Goal: Information Seeking & Learning: Learn about a topic

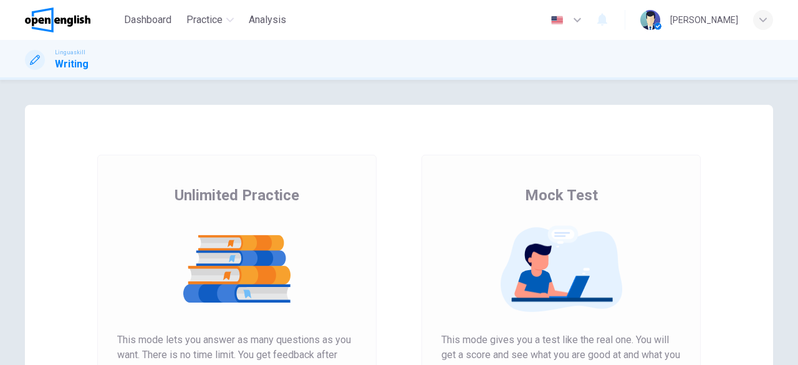
scroll to position [113, 0]
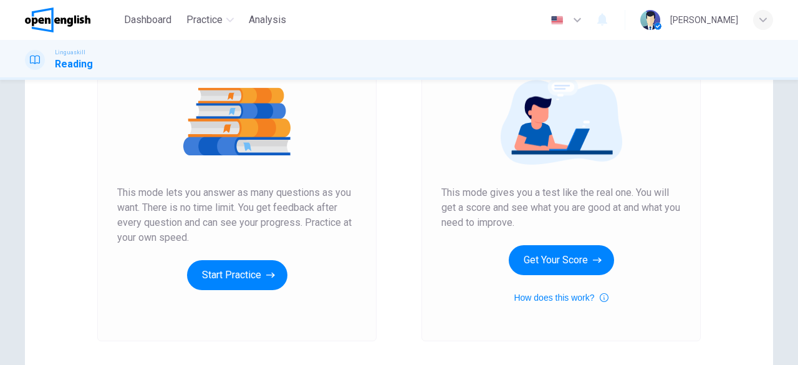
scroll to position [152, 0]
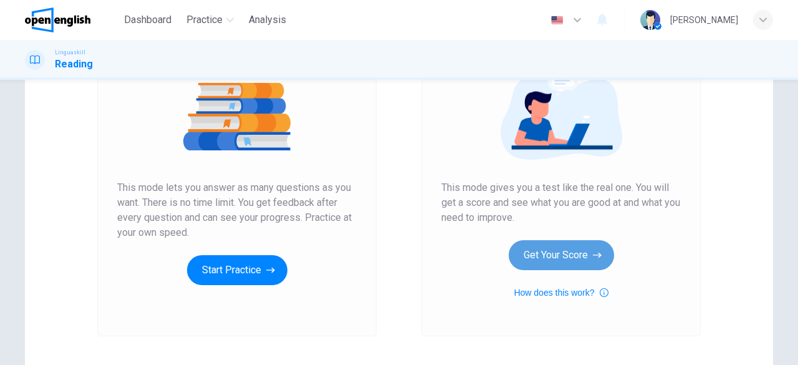
click at [581, 251] on button "Get Your Score" at bounding box center [561, 255] width 105 height 30
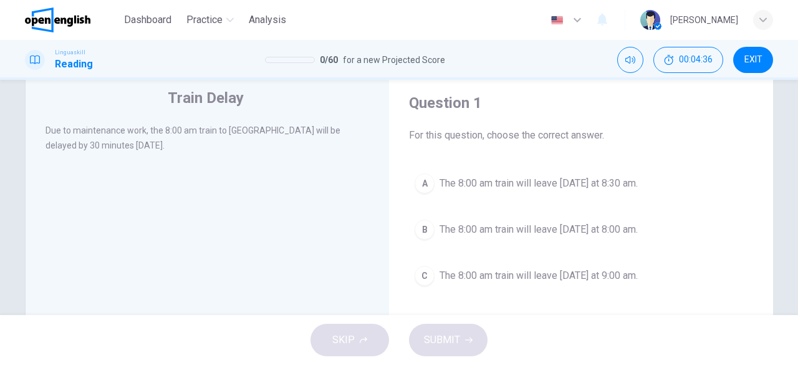
scroll to position [27, 0]
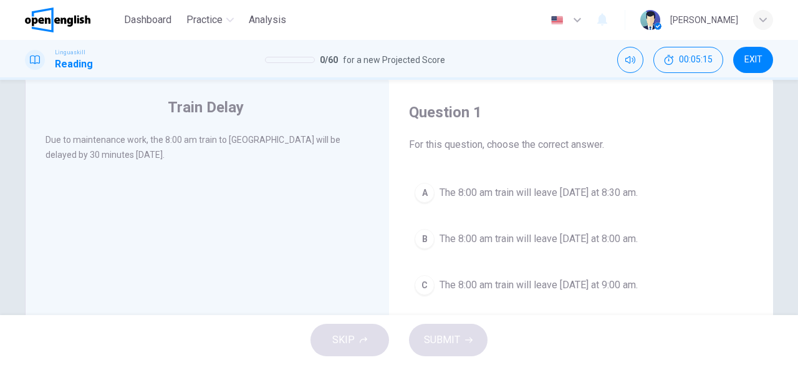
click at [756, 58] on span "EXIT" at bounding box center [754, 60] width 18 height 10
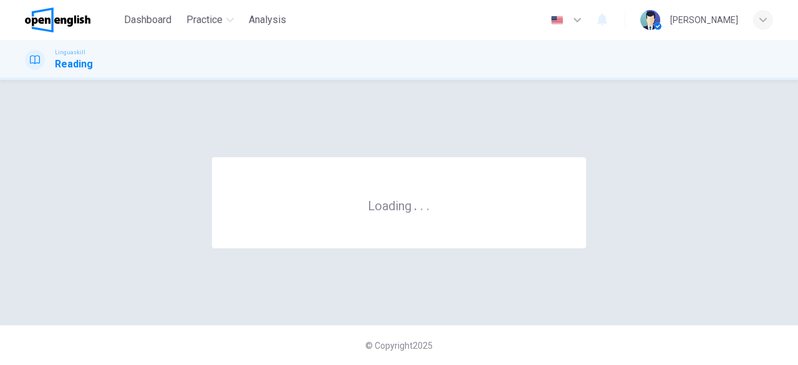
scroll to position [0, 0]
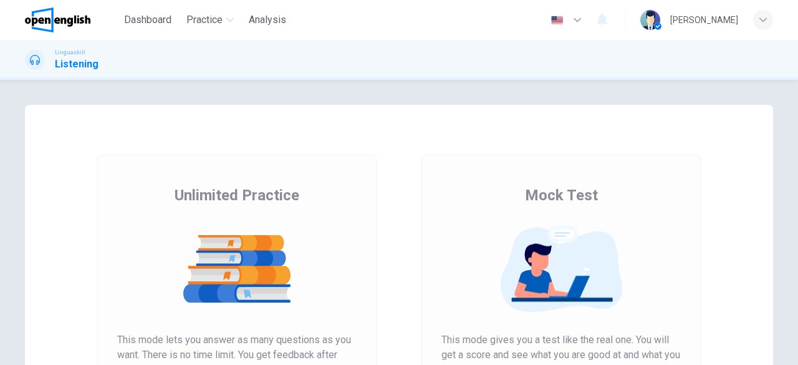
click at [590, 22] on button "button" at bounding box center [567, 19] width 46 height 25
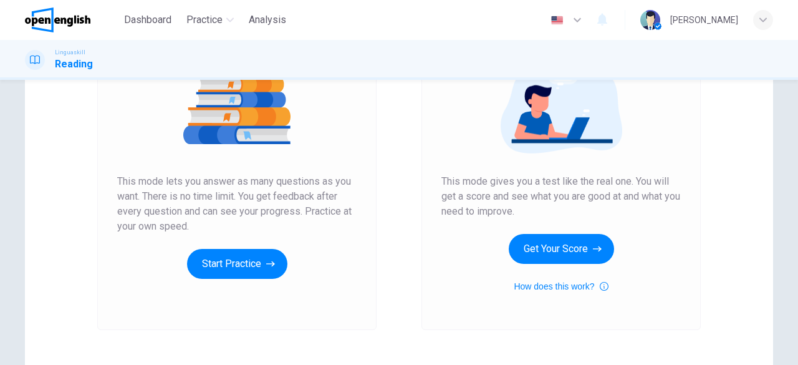
scroll to position [160, 0]
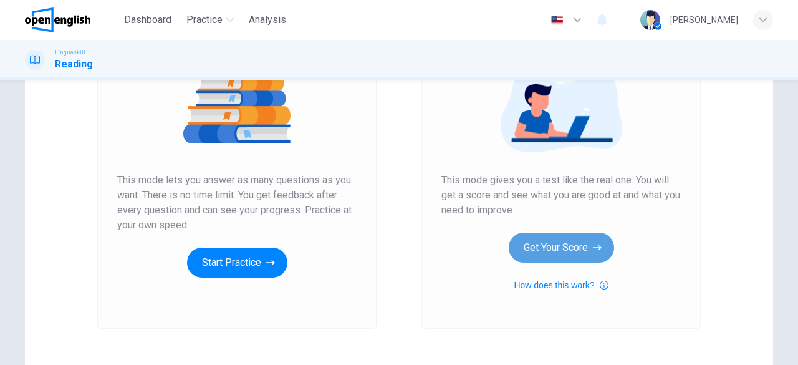
click at [551, 256] on button "Get Your Score" at bounding box center [561, 248] width 105 height 30
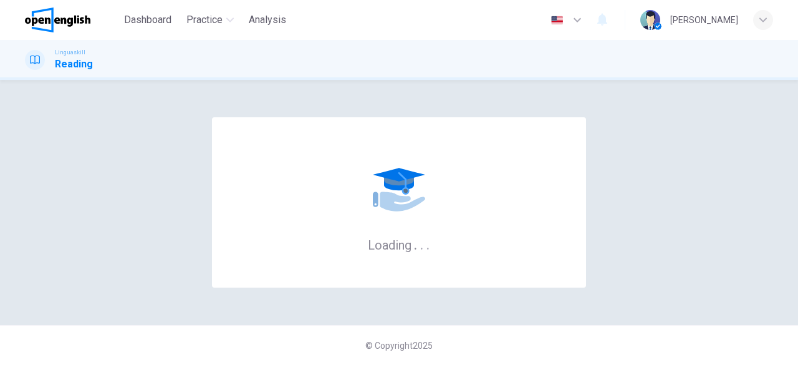
scroll to position [0, 0]
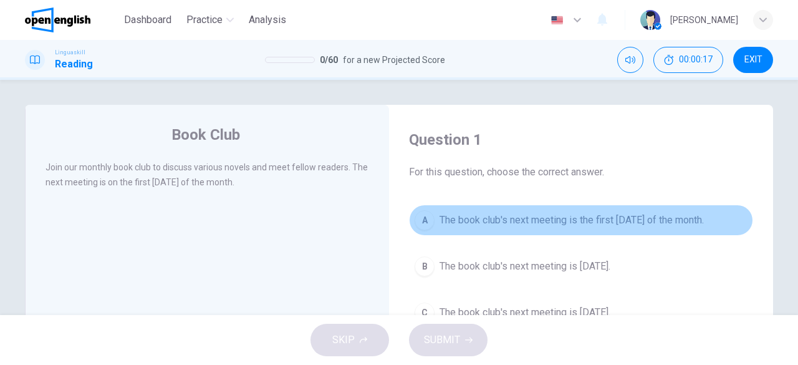
click at [540, 217] on span "The book club's next meeting is the first Monday of the month." at bounding box center [572, 220] width 264 height 15
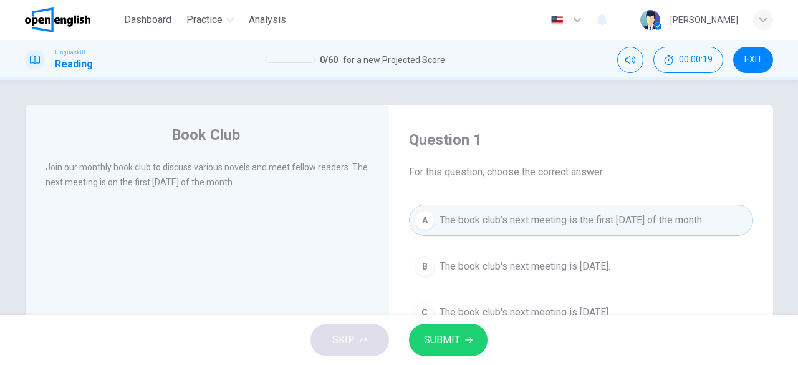
scroll to position [128, 0]
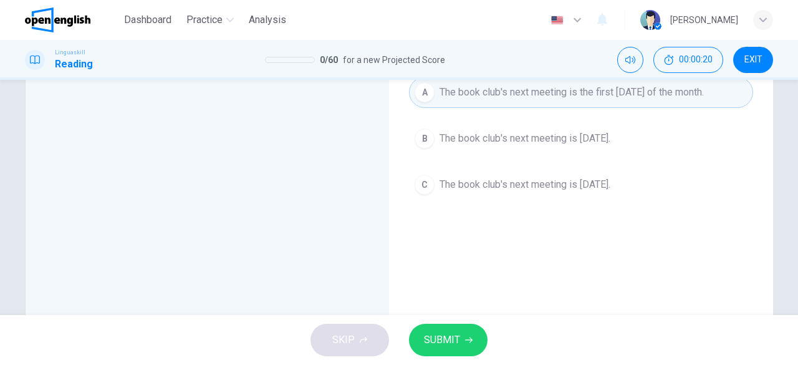
click at [465, 342] on icon "button" at bounding box center [468, 339] width 7 height 7
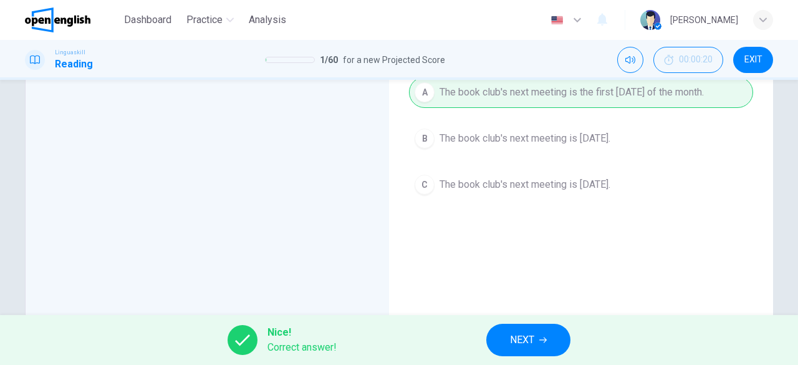
click at [521, 349] on button "NEXT" at bounding box center [528, 340] width 84 height 32
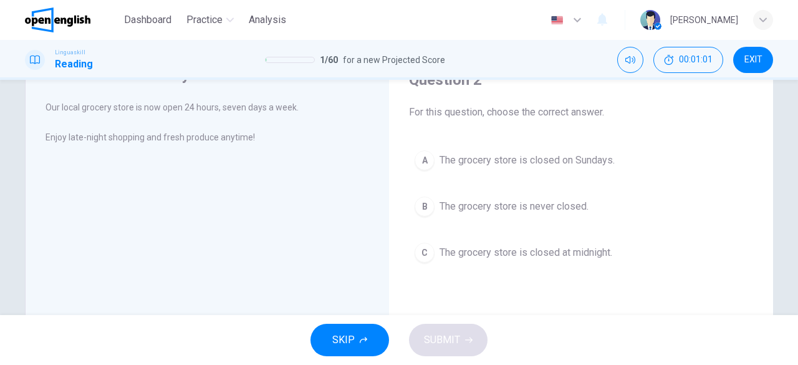
scroll to position [59, 0]
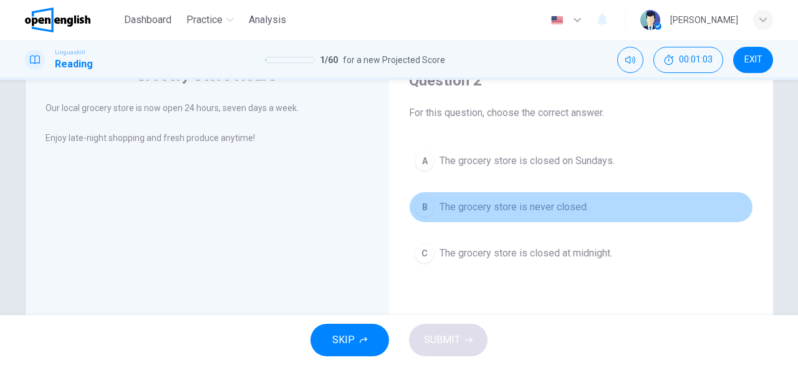
click at [544, 200] on span "The grocery store is never closed." at bounding box center [514, 207] width 149 height 15
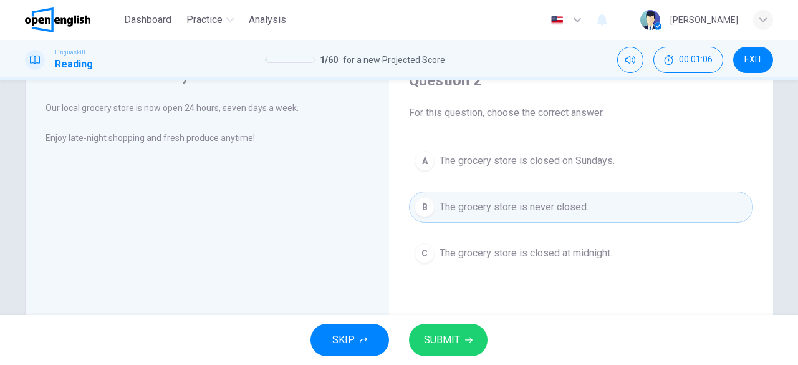
click at [440, 337] on span "SUBMIT" at bounding box center [442, 339] width 36 height 17
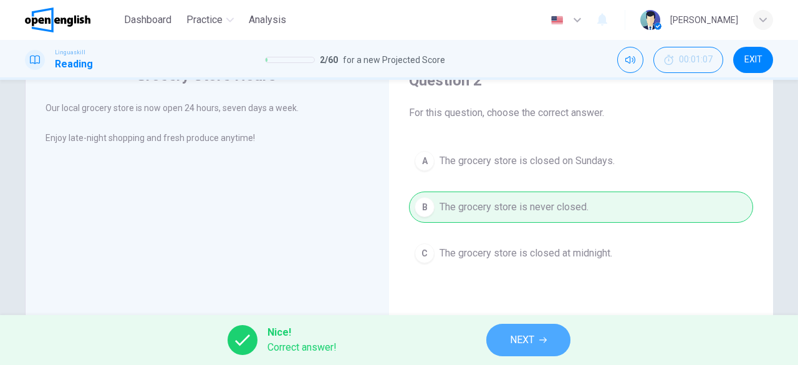
click at [539, 341] on button "NEXT" at bounding box center [528, 340] width 84 height 32
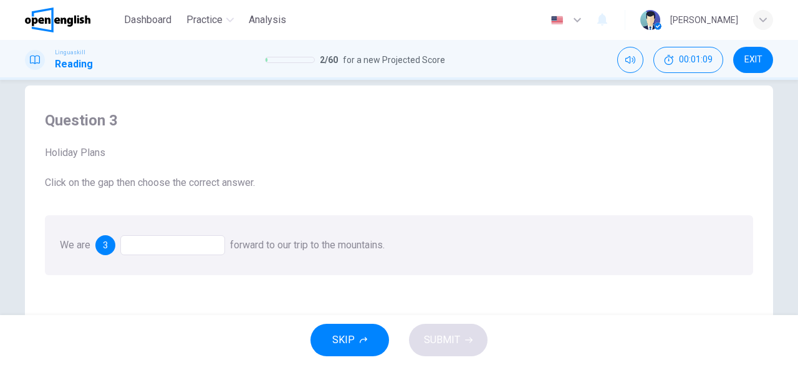
scroll to position [42, 0]
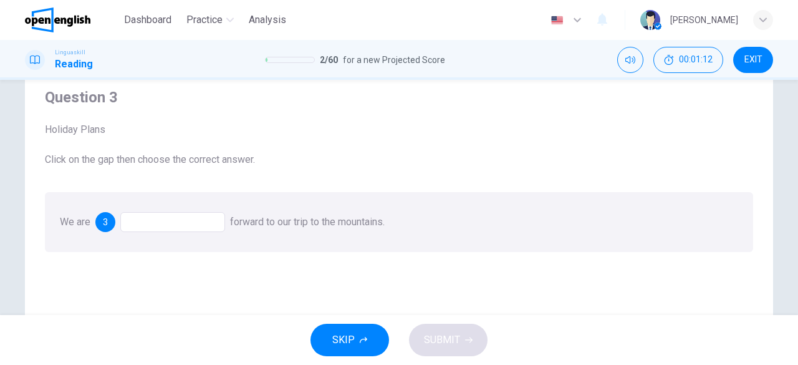
click at [156, 223] on div at bounding box center [172, 222] width 105 height 20
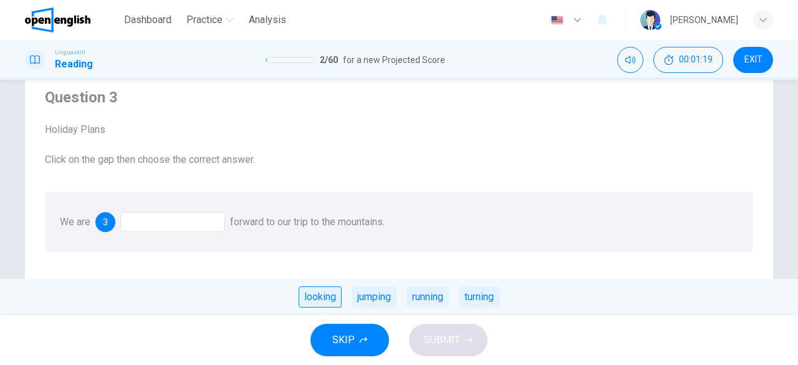
click at [321, 296] on div "looking" at bounding box center [320, 296] width 43 height 21
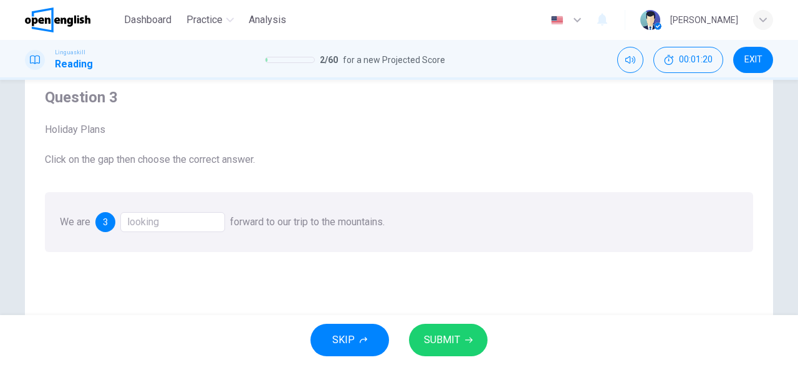
click at [458, 334] on span "SUBMIT" at bounding box center [442, 339] width 36 height 17
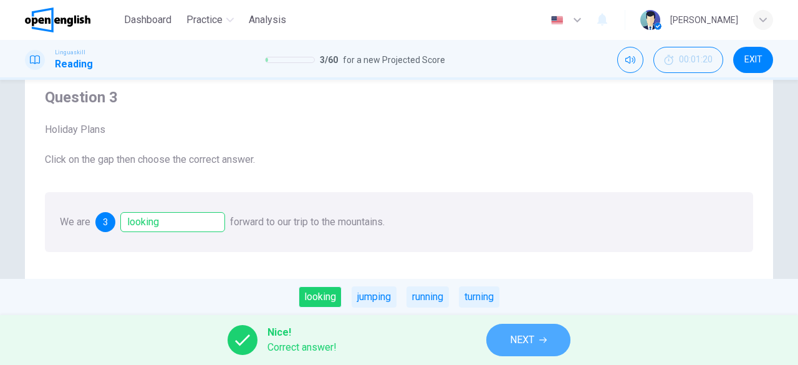
click at [516, 337] on span "NEXT" at bounding box center [522, 339] width 24 height 17
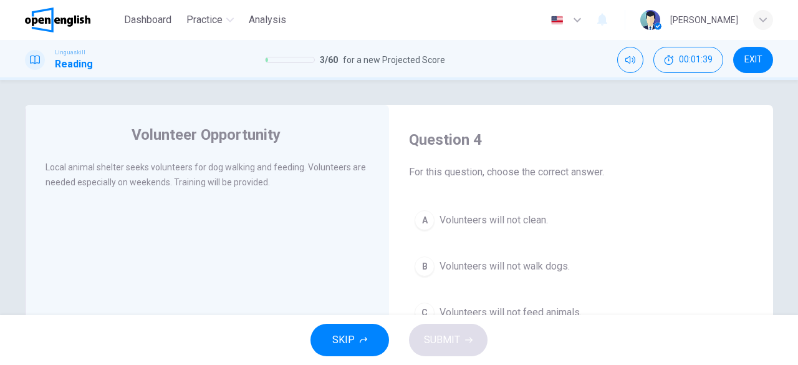
drag, startPoint x: 791, startPoint y: 181, endPoint x: 797, endPoint y: 210, distance: 28.8
click at [797, 210] on div "Volunteer Opportunity Local animal shelter seeks volunteers for dog walking and…" at bounding box center [399, 197] width 798 height 235
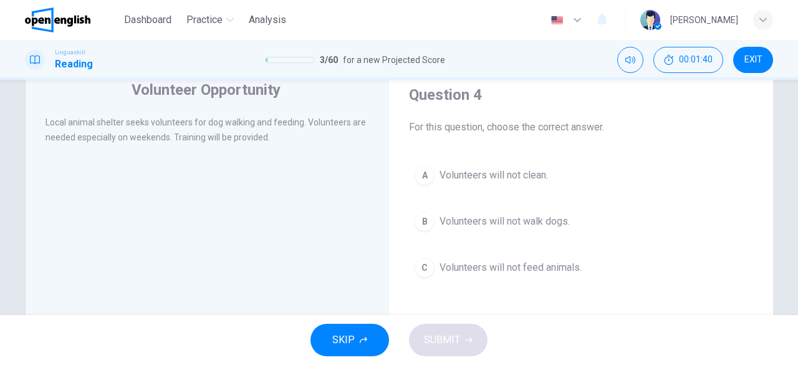
scroll to position [67, 0]
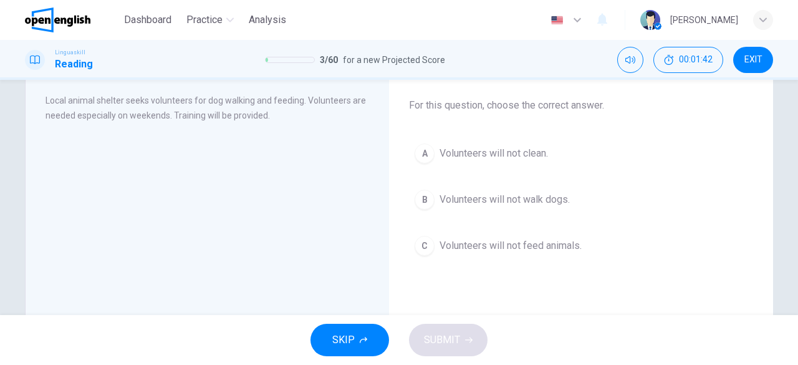
click at [470, 148] on span "Volunteers will not clean." at bounding box center [494, 153] width 109 height 15
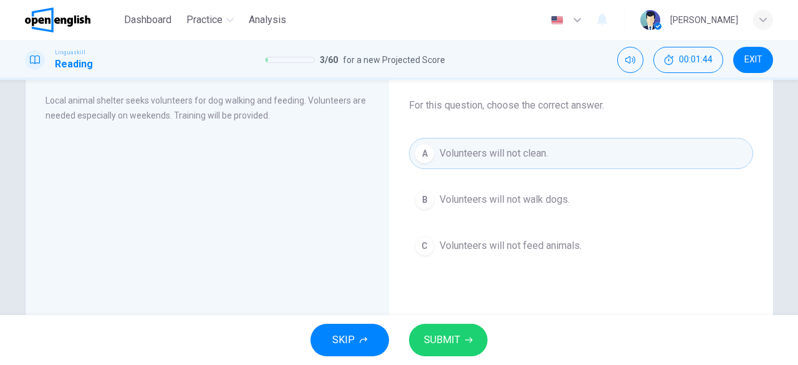
click at [435, 342] on span "SUBMIT" at bounding box center [442, 339] width 36 height 17
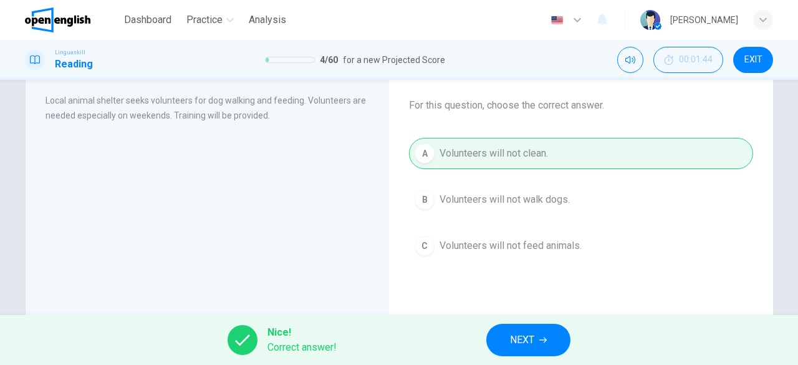
click at [513, 337] on span "NEXT" at bounding box center [522, 339] width 24 height 17
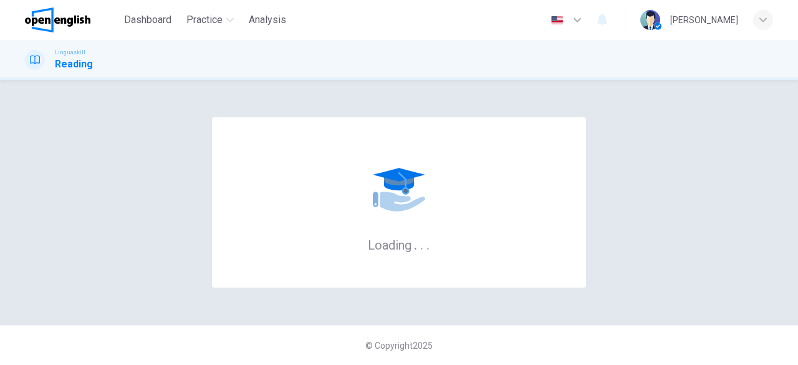
scroll to position [0, 0]
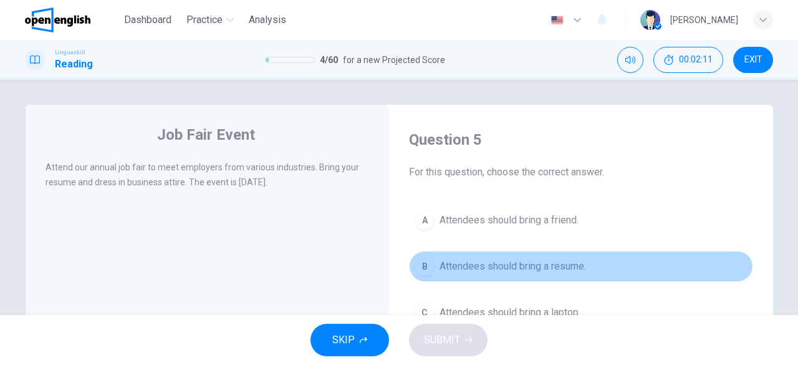
click at [508, 261] on span "Attendees should bring a resume." at bounding box center [513, 266] width 147 height 15
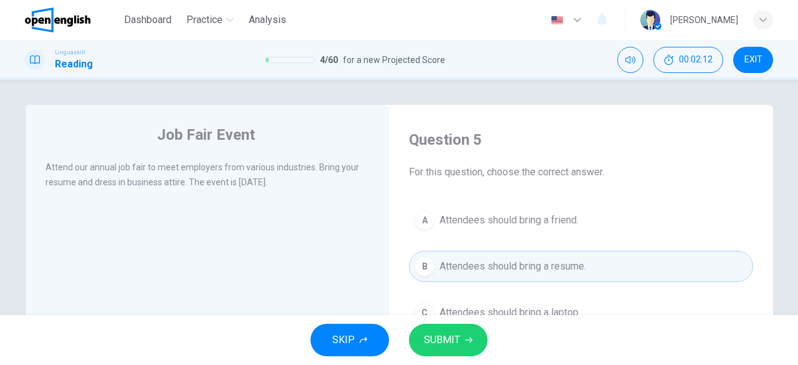
click at [454, 345] on span "SUBMIT" at bounding box center [442, 339] width 36 height 17
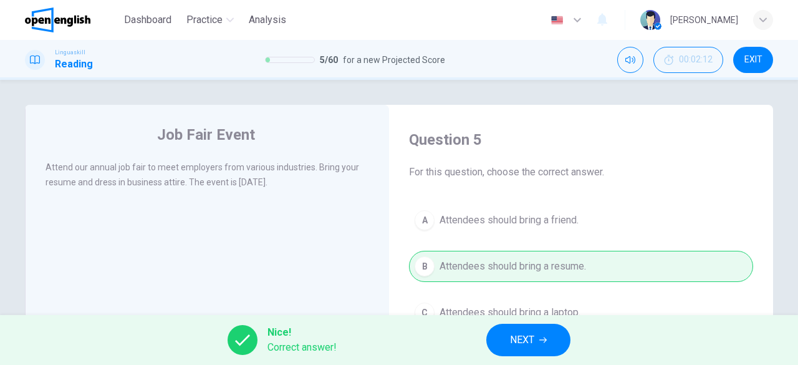
click at [530, 342] on span "NEXT" at bounding box center [522, 339] width 24 height 17
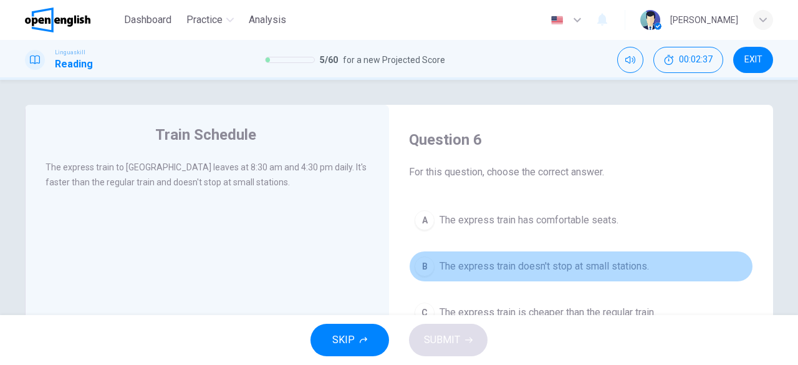
click at [576, 268] on span "The express train doesn't stop at small stations." at bounding box center [545, 266] width 210 height 15
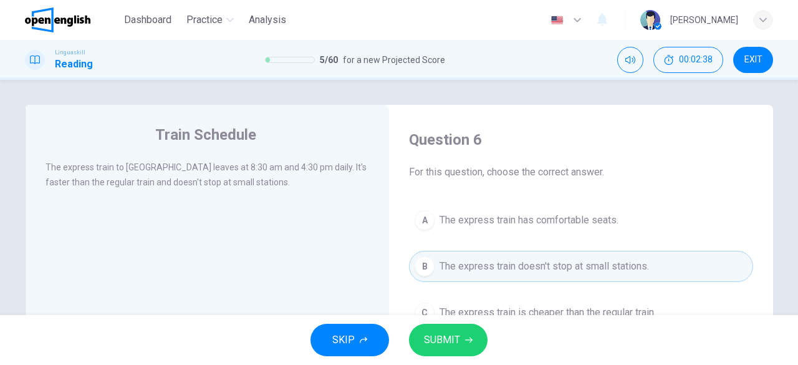
click at [457, 346] on span "SUBMIT" at bounding box center [442, 339] width 36 height 17
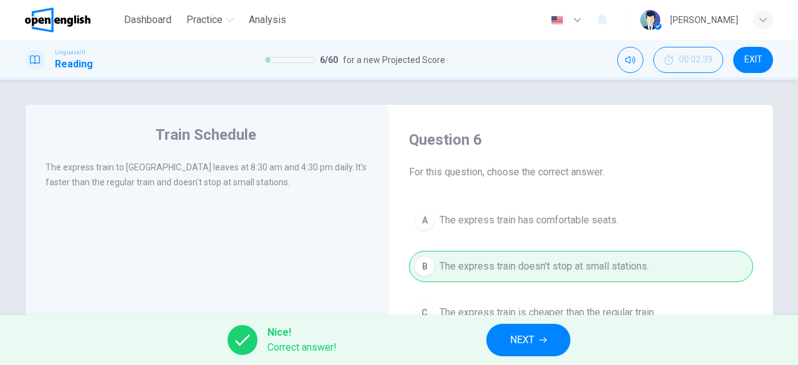
click at [544, 344] on button "NEXT" at bounding box center [528, 340] width 84 height 32
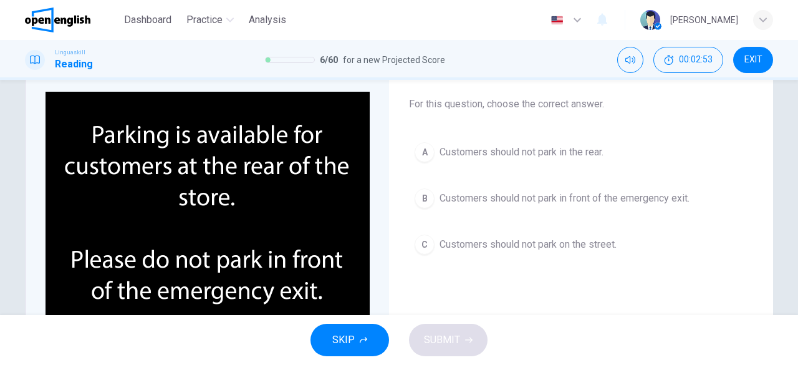
scroll to position [69, 0]
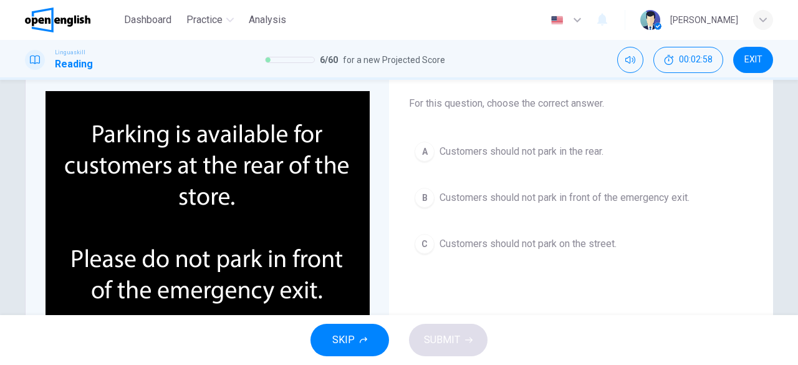
click at [595, 199] on span "Customers should not park in front of the emergency exit." at bounding box center [565, 197] width 250 height 15
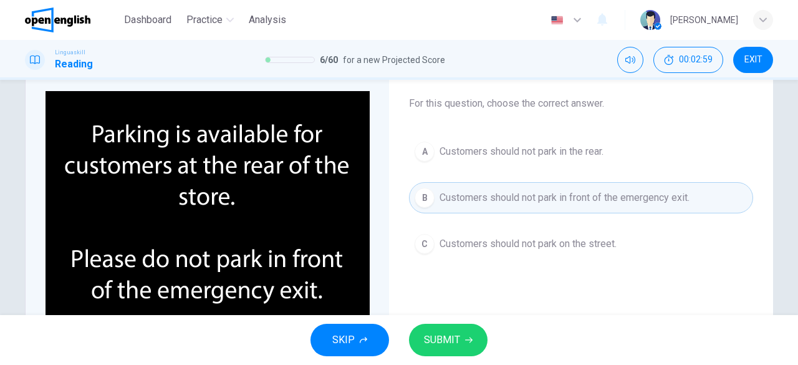
click at [428, 347] on span "SUBMIT" at bounding box center [442, 339] width 36 height 17
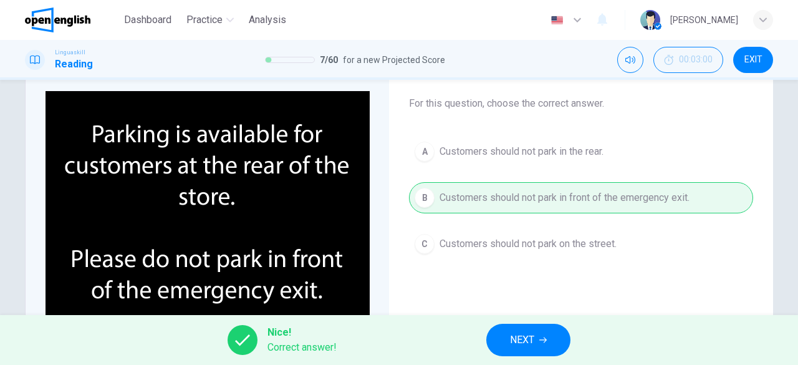
click at [525, 331] on span "NEXT" at bounding box center [522, 339] width 24 height 17
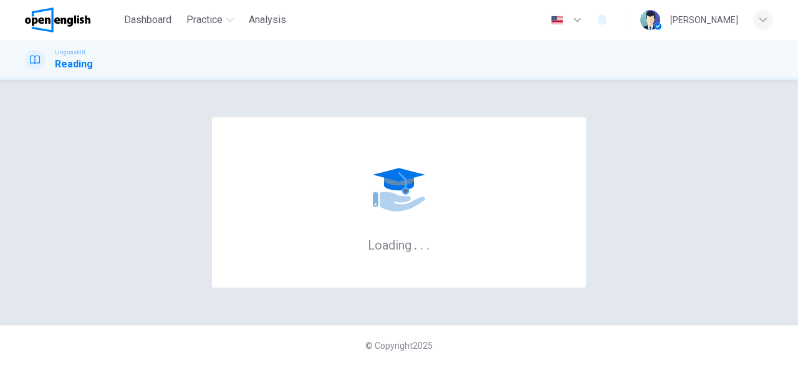
scroll to position [0, 0]
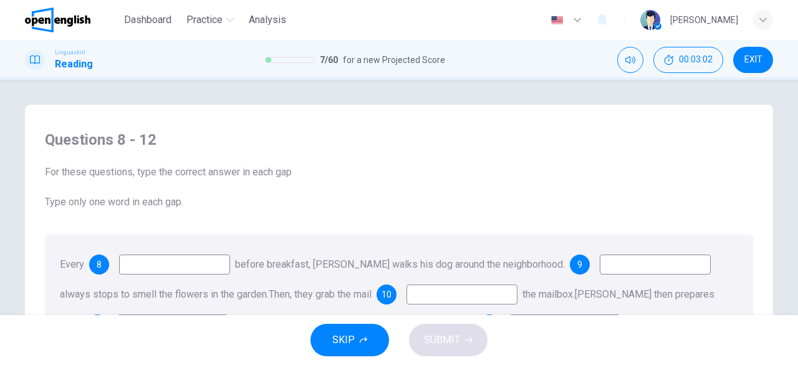
click at [151, 279] on div "Every 8 before breakfast, Mr. Green walks his dog around the neighborhood. 9 al…" at bounding box center [399, 295] width 709 height 120
click at [155, 273] on input at bounding box center [174, 264] width 111 height 20
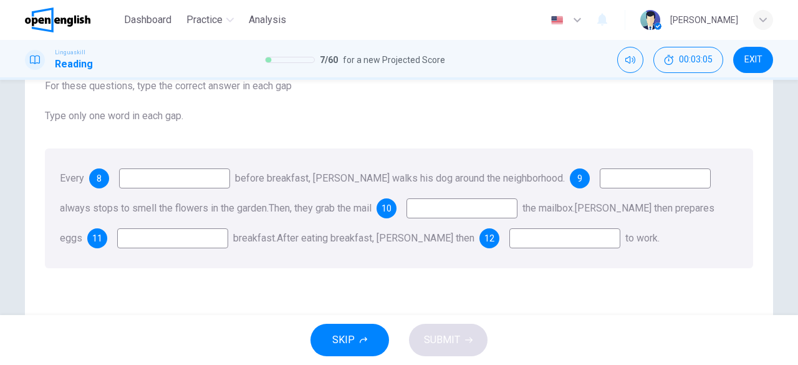
scroll to position [90, 0]
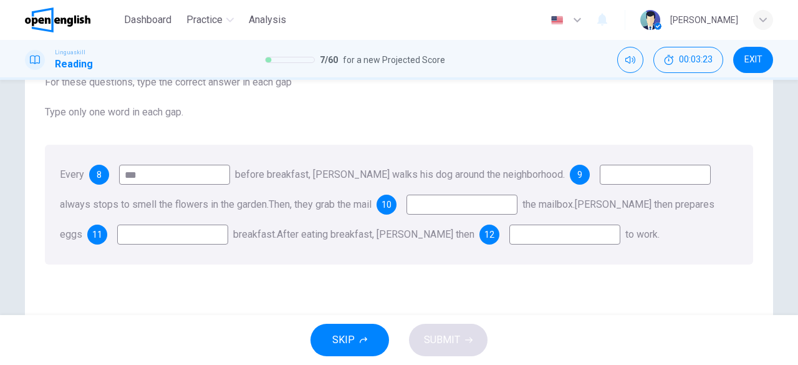
type input "***"
click at [606, 173] on input at bounding box center [655, 175] width 111 height 20
type input "**"
click at [449, 207] on input at bounding box center [462, 205] width 111 height 20
type input "******"
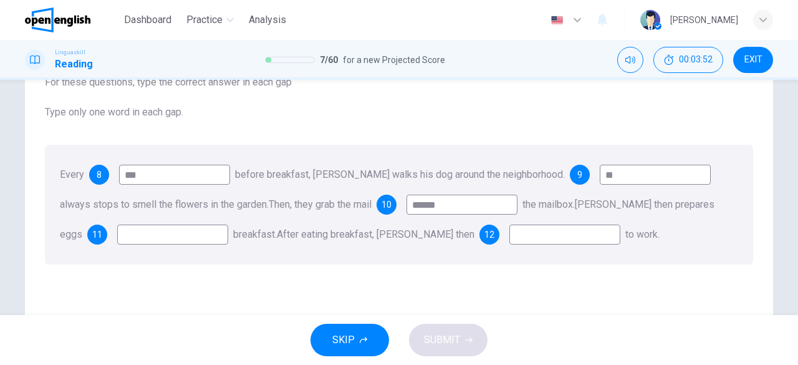
click at [157, 229] on input at bounding box center [172, 235] width 111 height 20
type input "***"
click at [510, 234] on input at bounding box center [565, 235] width 111 height 20
type input "*"
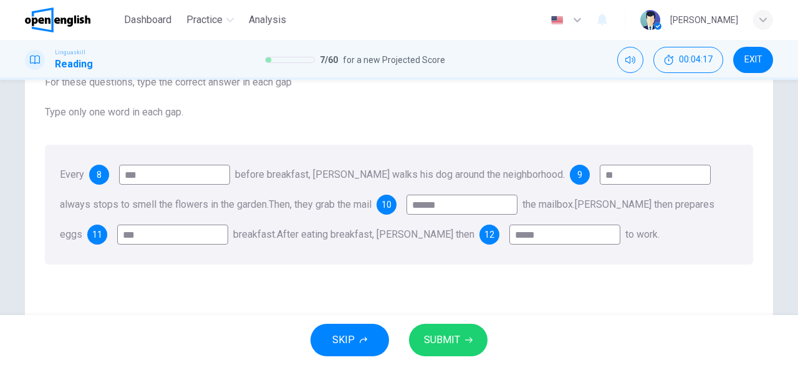
type input "*****"
click at [438, 334] on span "SUBMIT" at bounding box center [442, 339] width 36 height 17
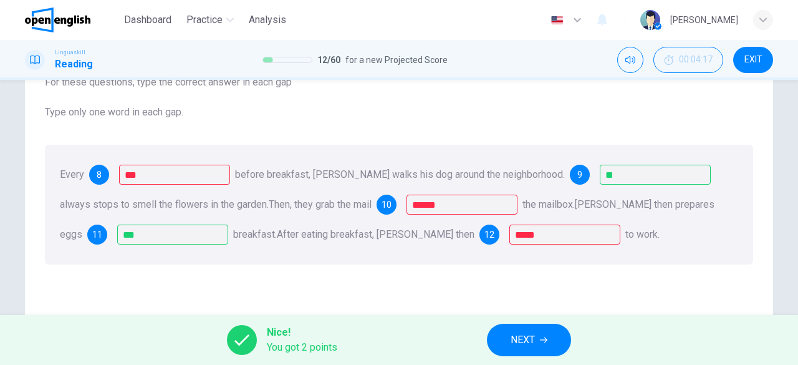
click at [93, 172] on div "8" at bounding box center [99, 175] width 20 height 20
click at [95, 170] on div "8" at bounding box center [99, 175] width 20 height 20
click at [392, 205] on span "10" at bounding box center [387, 204] width 10 height 9
click at [485, 235] on span "12" at bounding box center [490, 234] width 10 height 9
click at [533, 344] on span "NEXT" at bounding box center [523, 339] width 24 height 17
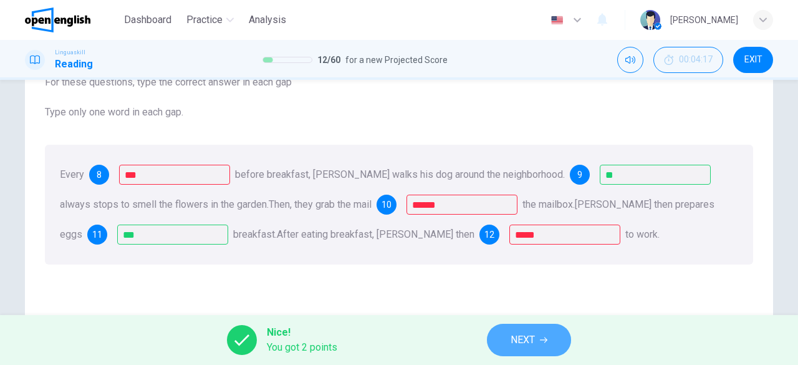
scroll to position [0, 0]
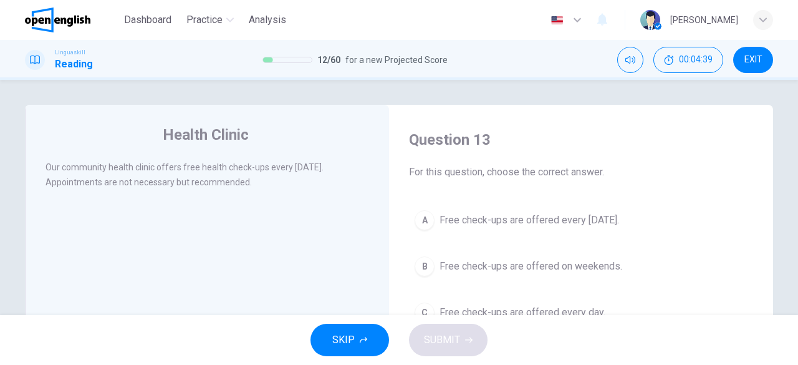
click at [424, 219] on div "A" at bounding box center [425, 220] width 20 height 20
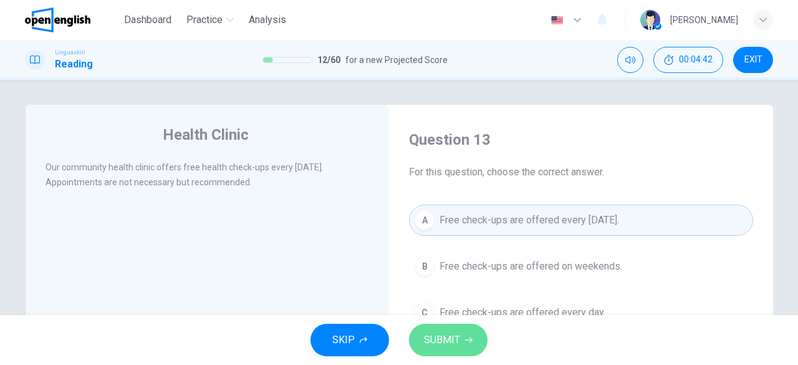
click at [447, 341] on span "SUBMIT" at bounding box center [442, 339] width 36 height 17
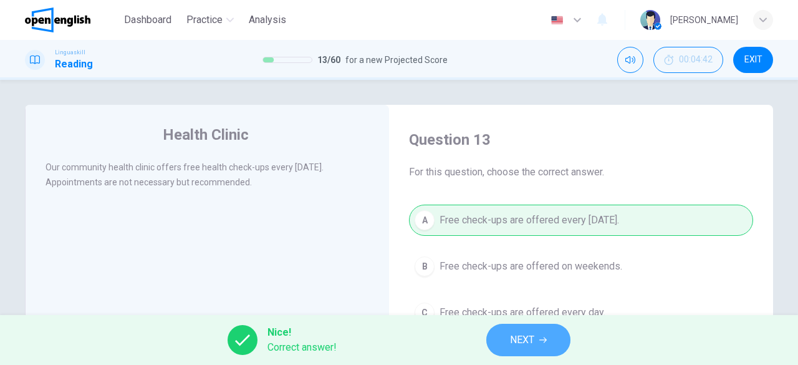
click at [528, 341] on span "NEXT" at bounding box center [522, 339] width 24 height 17
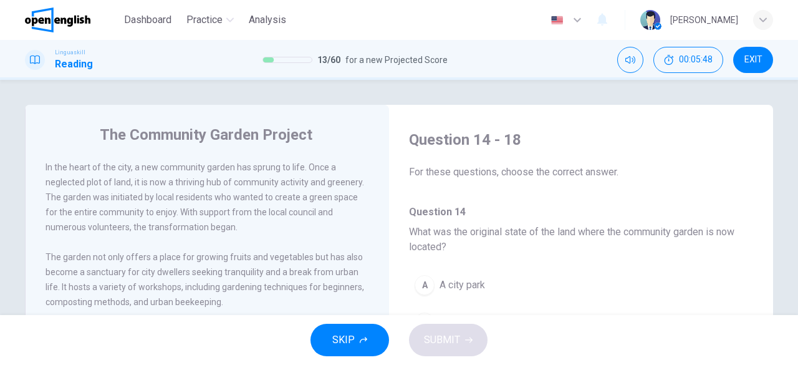
drag, startPoint x: 776, startPoint y: 185, endPoint x: 777, endPoint y: 210, distance: 24.4
click at [777, 210] on div "The Community Garden Project In the heart of the city, a new community garden h…" at bounding box center [399, 321] width 788 height 433
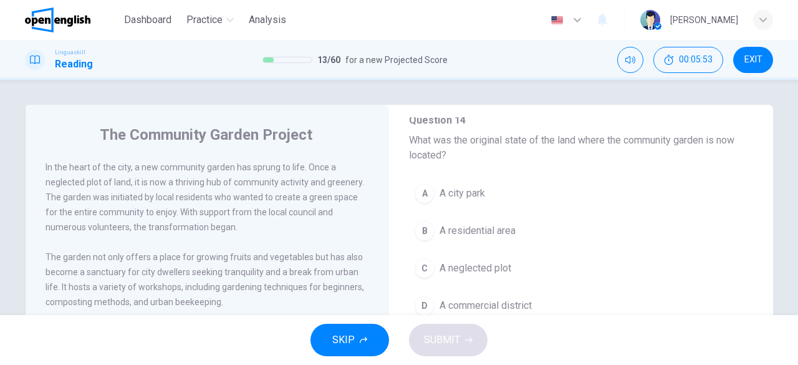
scroll to position [127, 0]
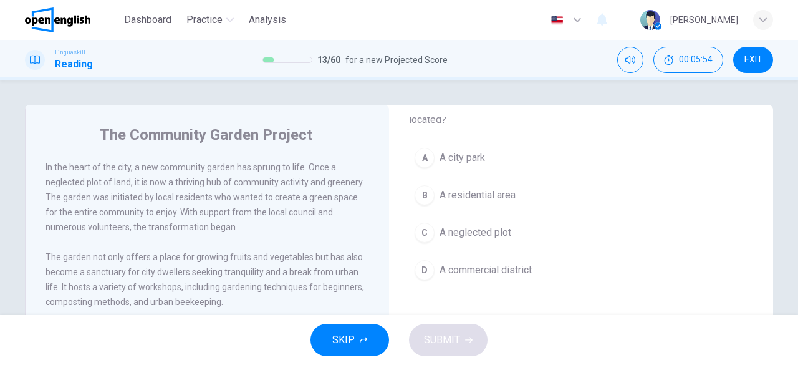
drag, startPoint x: 760, startPoint y: 192, endPoint x: 775, endPoint y: 235, distance: 45.2
click at [775, 235] on div "The Community Garden Project In the heart of the city, a new community garden h…" at bounding box center [399, 321] width 788 height 433
click at [472, 153] on span "A city park" at bounding box center [463, 157] width 46 height 15
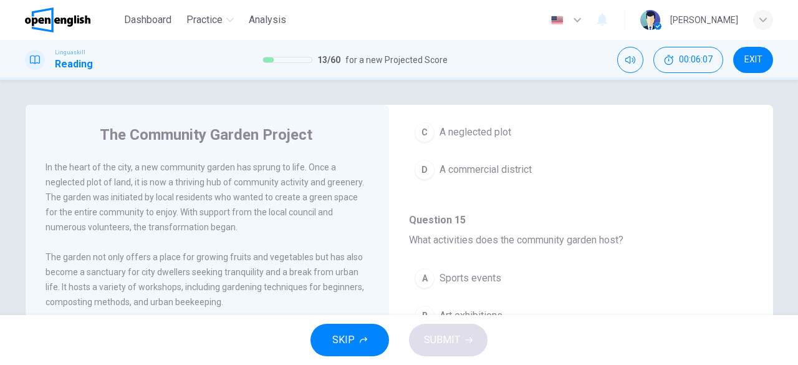
scroll to position [272, 0]
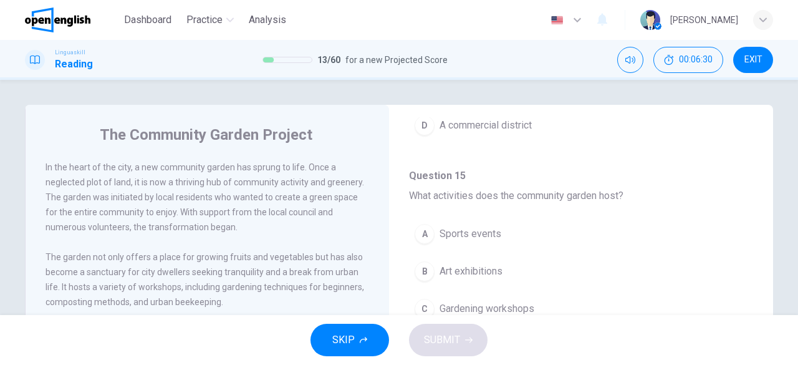
click at [535, 306] on button "C Gardening workshops" at bounding box center [581, 308] width 344 height 31
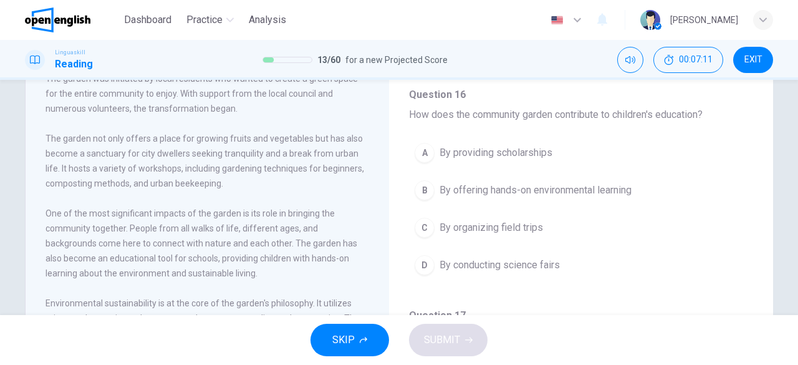
scroll to position [126, 0]
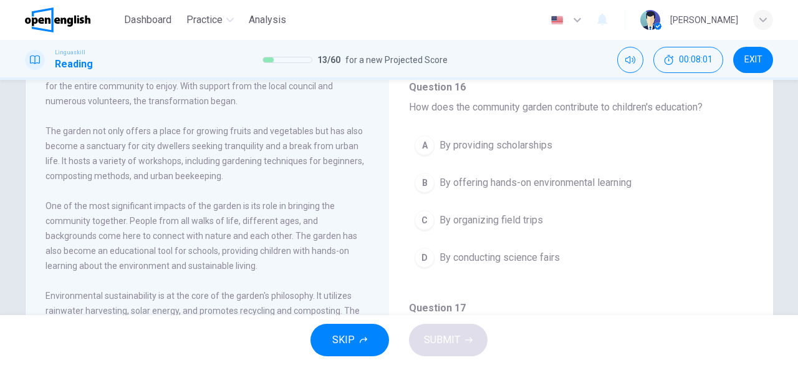
click at [420, 178] on div "B" at bounding box center [425, 183] width 20 height 20
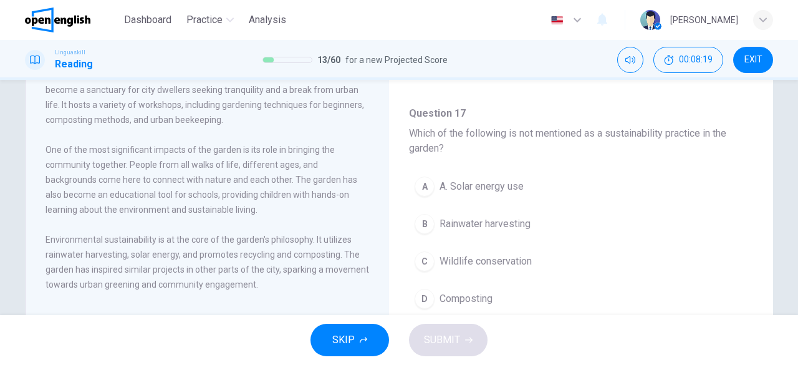
scroll to position [187, 0]
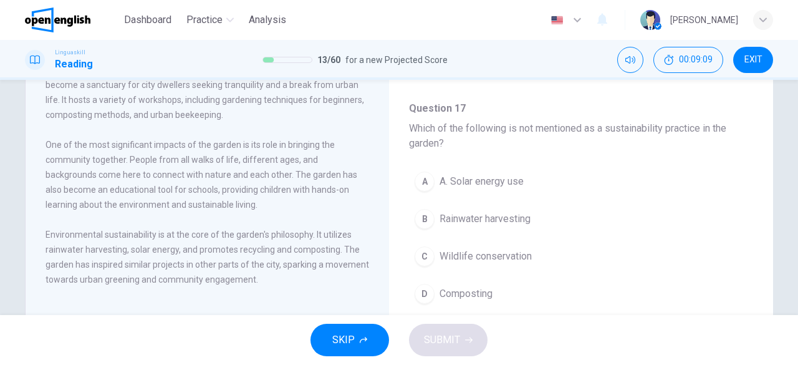
click at [500, 252] on span "Wildlife conservation" at bounding box center [486, 256] width 92 height 15
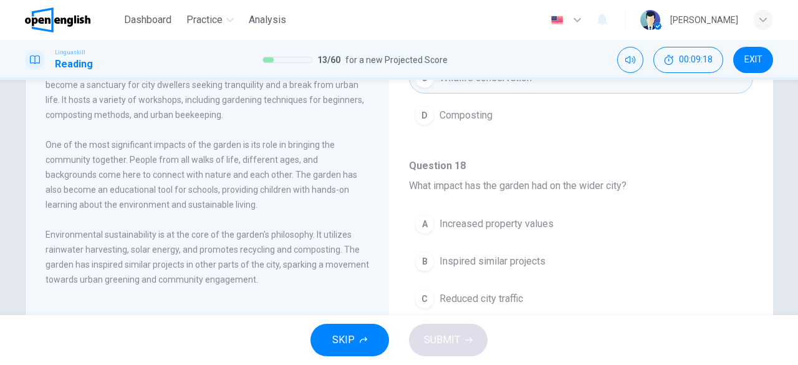
scroll to position [801, 0]
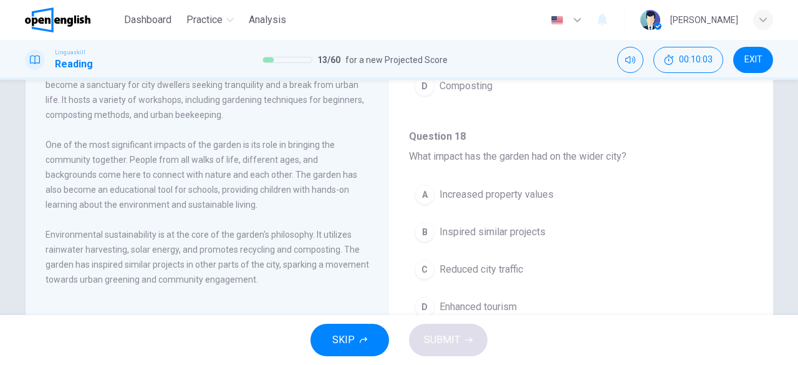
click at [424, 185] on div "A" at bounding box center [425, 195] width 20 height 20
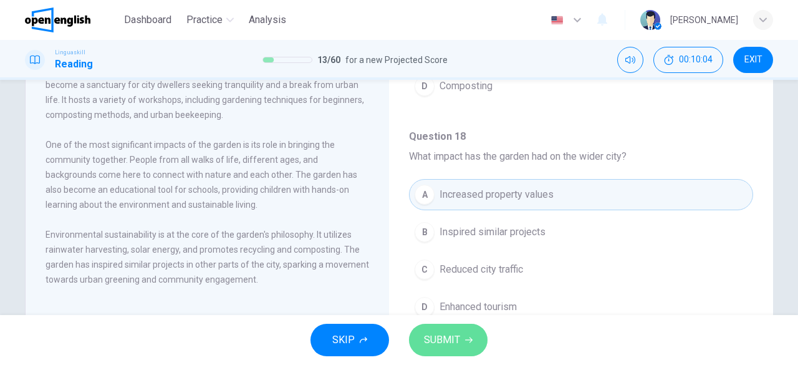
click at [447, 345] on span "SUBMIT" at bounding box center [442, 339] width 36 height 17
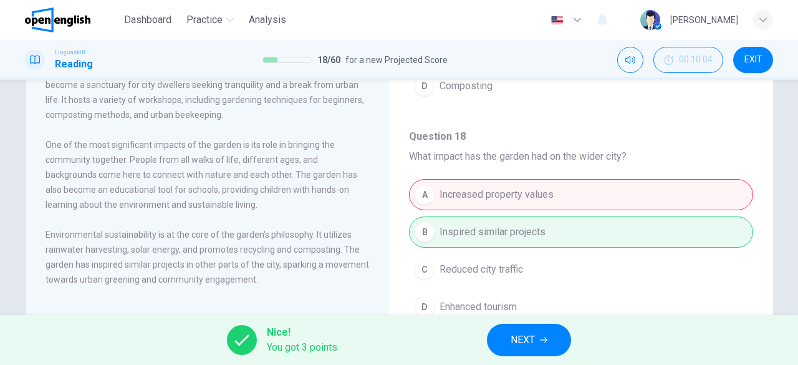
click at [541, 334] on button "NEXT" at bounding box center [529, 340] width 84 height 32
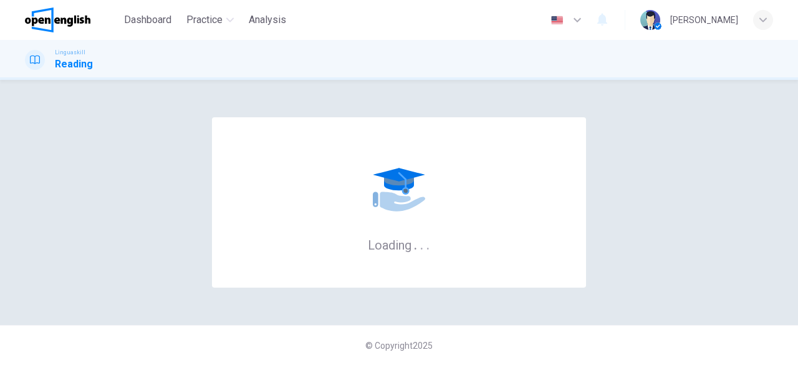
scroll to position [0, 0]
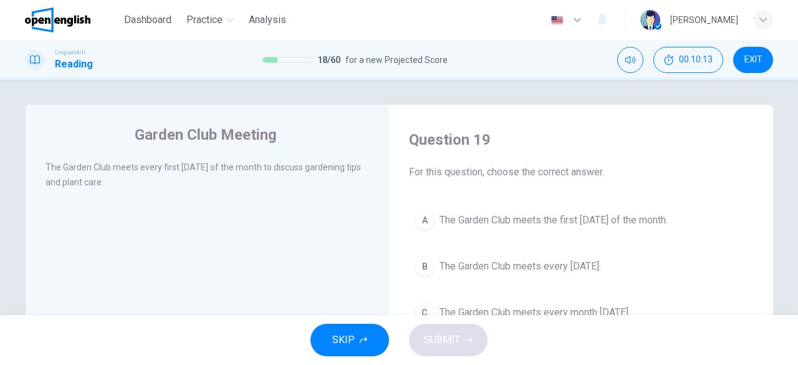
click at [541, 334] on div "SKIP SUBMIT" at bounding box center [399, 340] width 798 height 50
